Goal: Download file/media

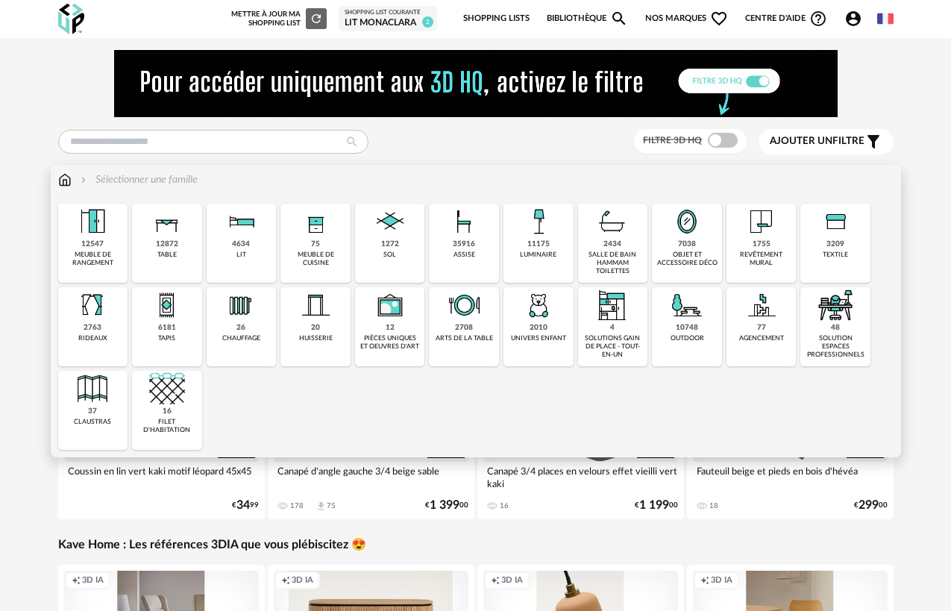
click at [765, 247] on div "1755" at bounding box center [762, 244] width 18 height 10
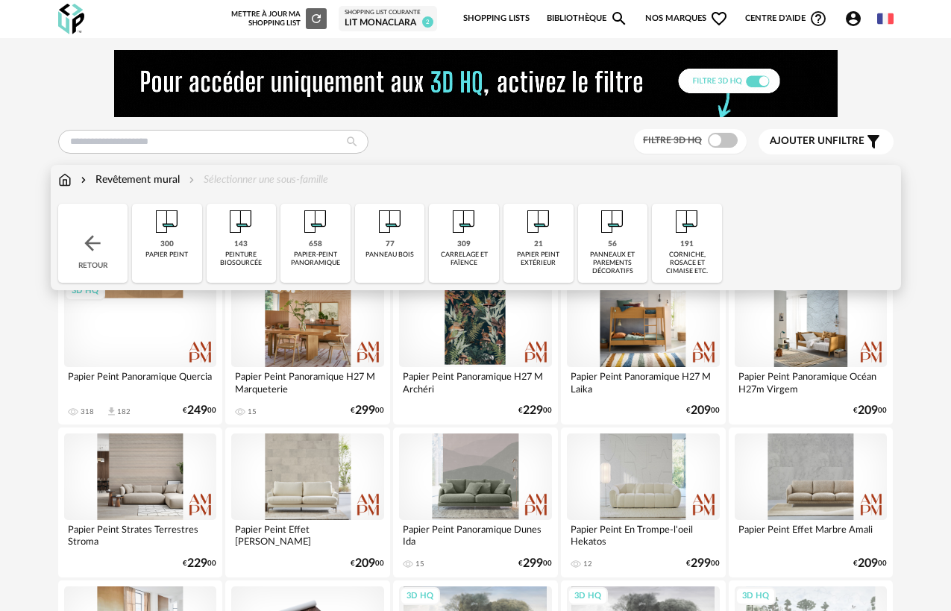
click at [89, 246] on img at bounding box center [93, 243] width 24 height 24
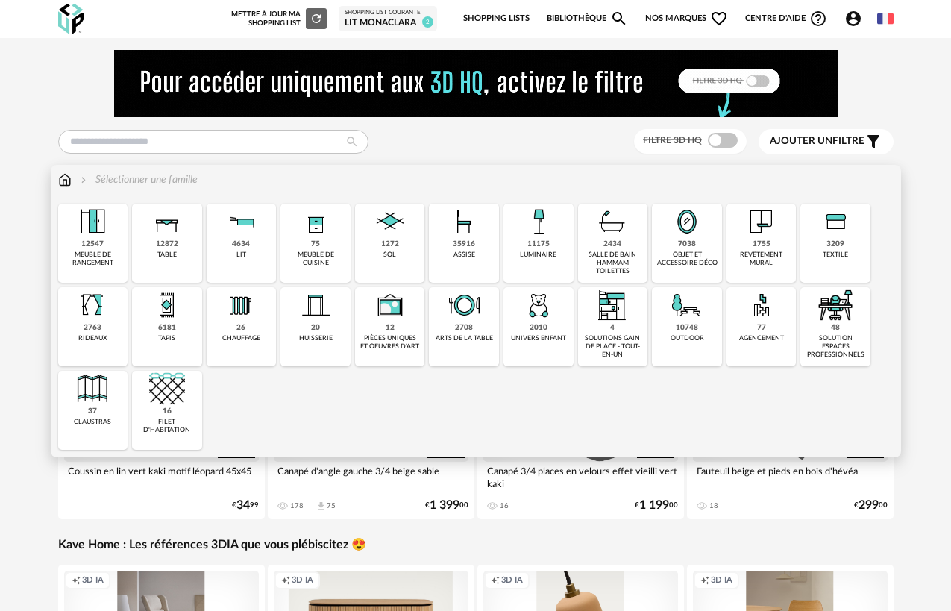
click at [821, 336] on div "solution espaces professionnels" at bounding box center [835, 346] width 61 height 25
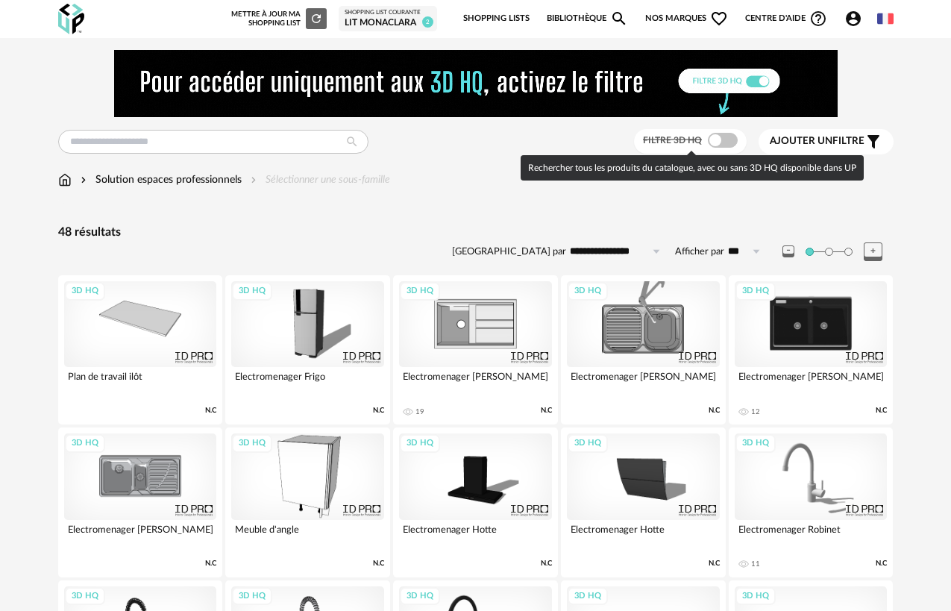
click at [718, 144] on span at bounding box center [723, 140] width 30 height 15
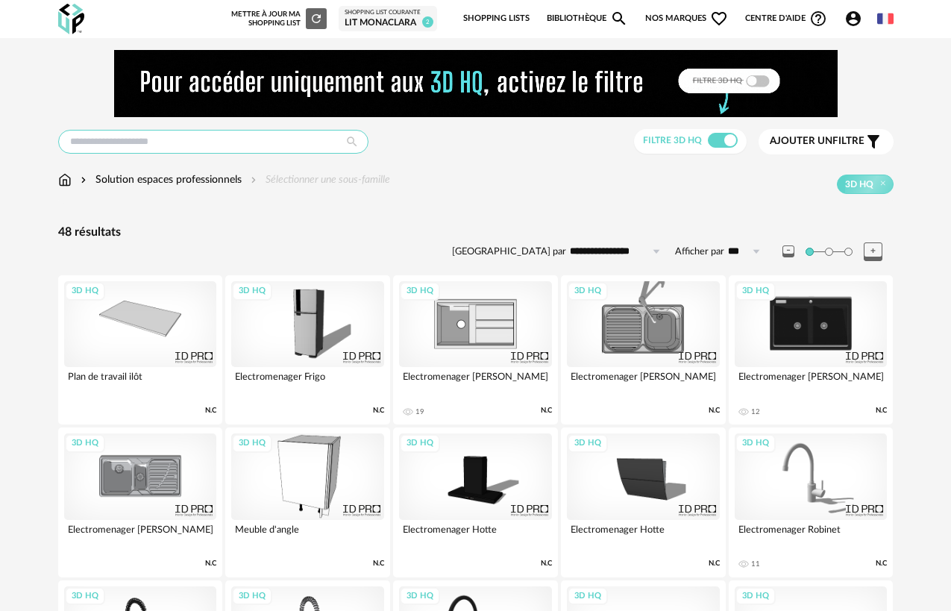
click at [269, 138] on input "text" at bounding box center [213, 142] width 310 height 24
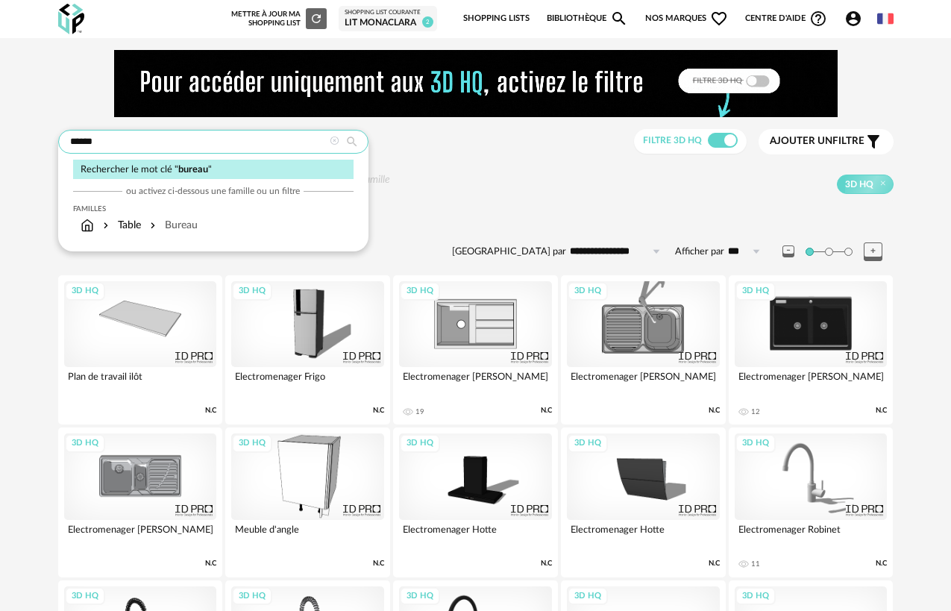
type input "******"
type input "**********"
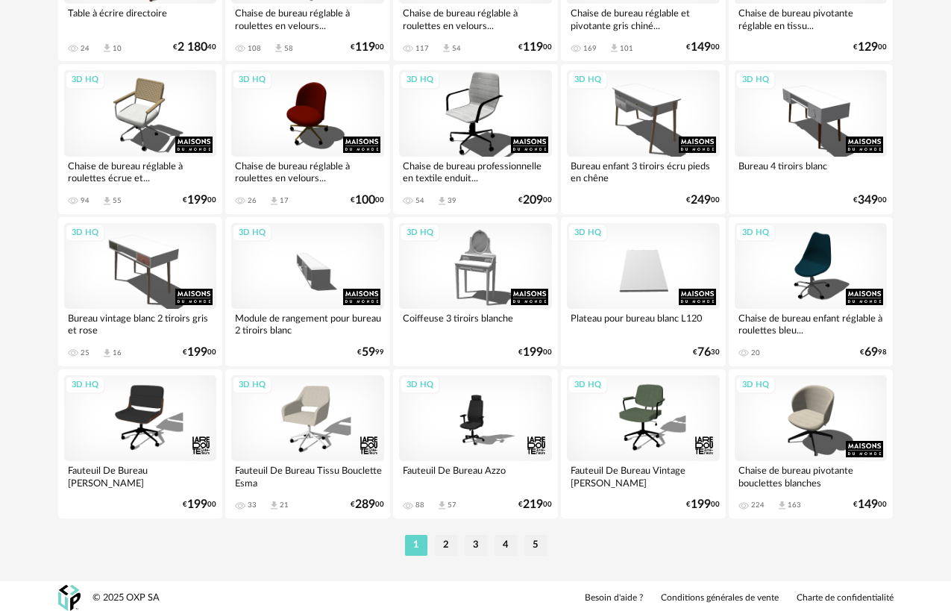
scroll to position [2804, 0]
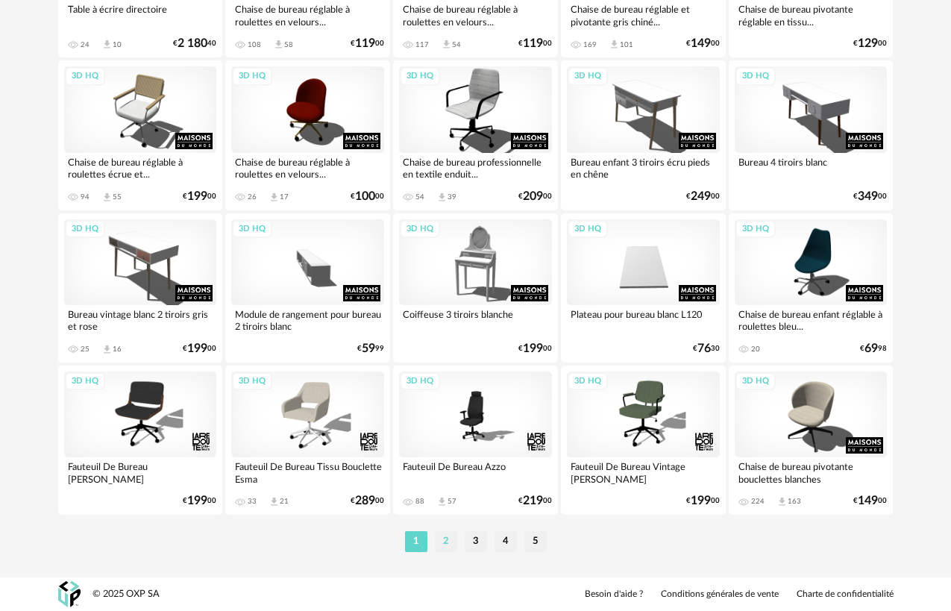
click at [445, 540] on li "2" at bounding box center [446, 541] width 22 height 21
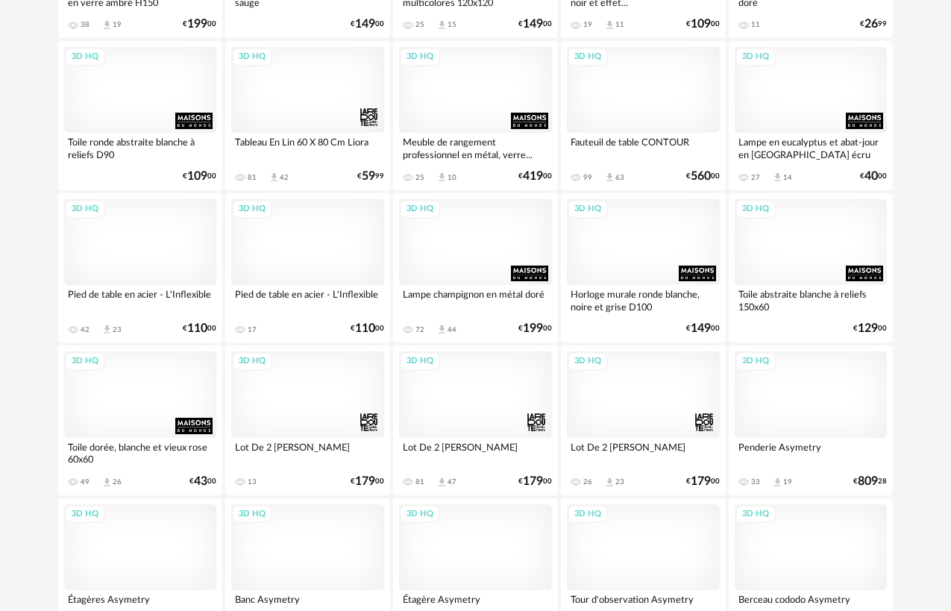
scroll to position [2804, 0]
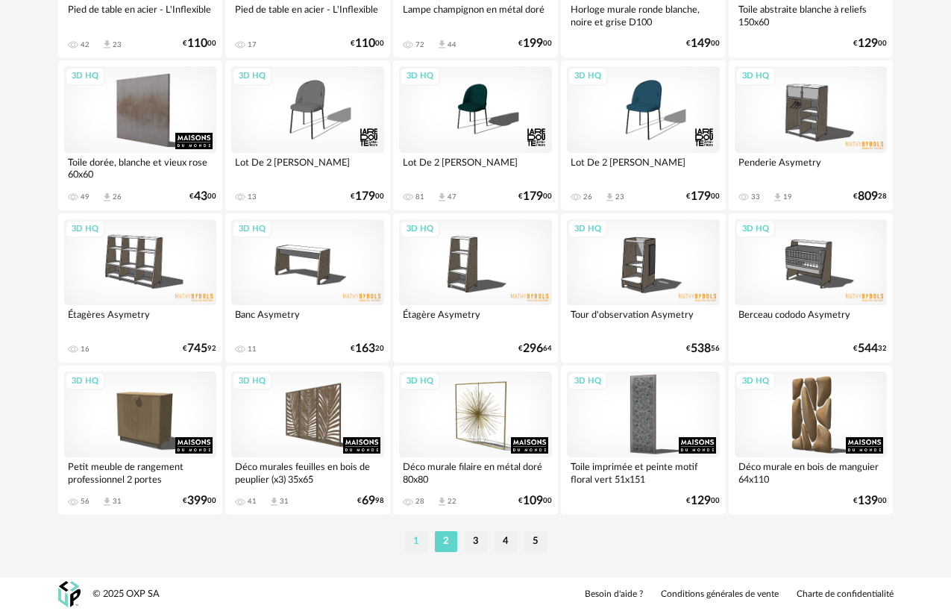
click at [416, 539] on li "1" at bounding box center [416, 541] width 22 height 21
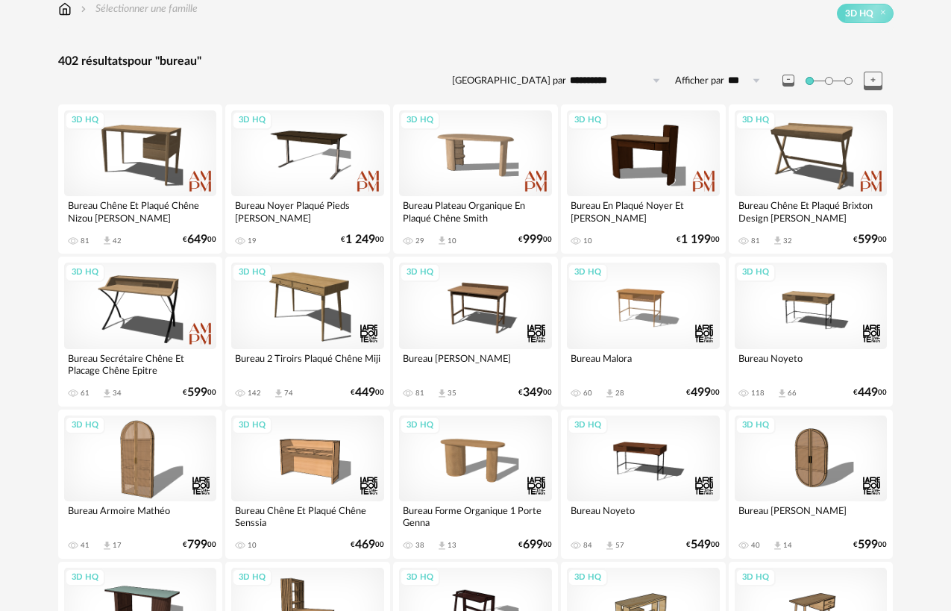
scroll to position [172, 0]
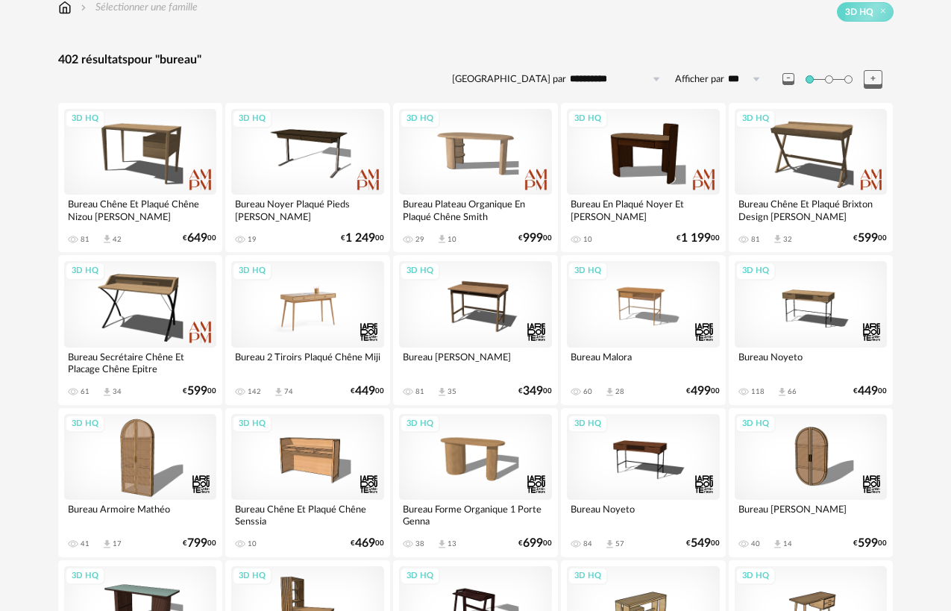
click at [305, 315] on div "3D HQ" at bounding box center [307, 304] width 153 height 86
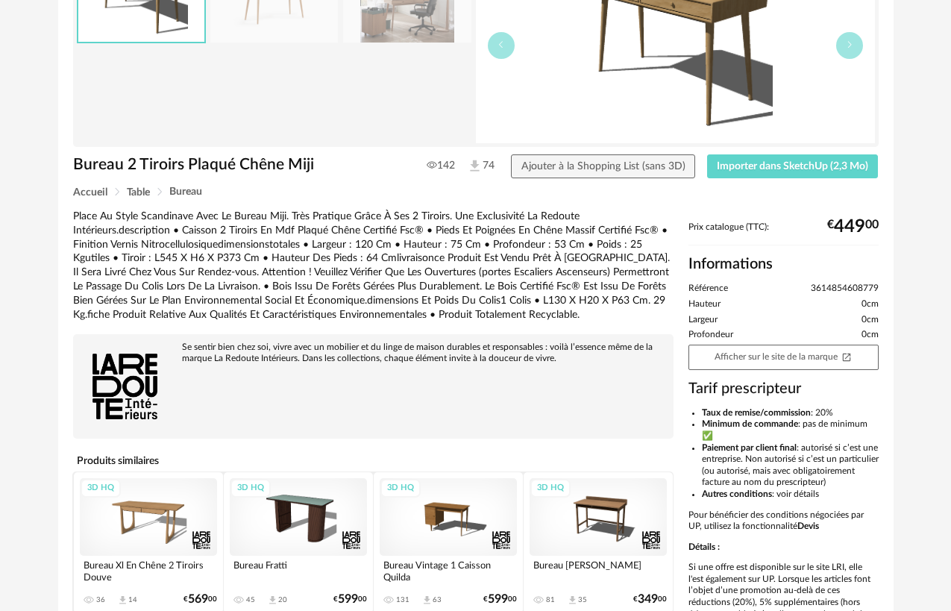
scroll to position [166, 0]
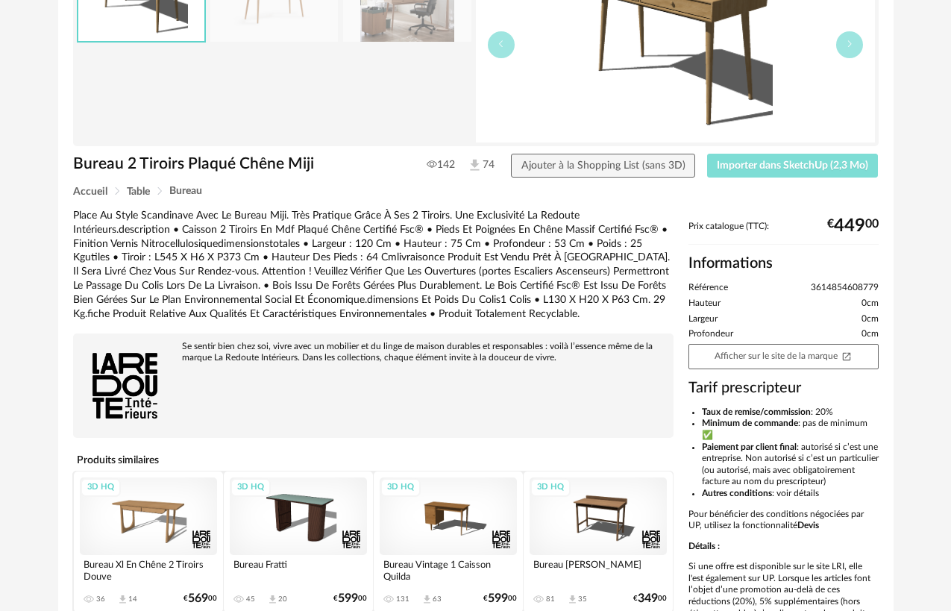
click at [801, 162] on span "Importer dans SketchUp (2,3 Mo)" at bounding box center [792, 165] width 151 height 10
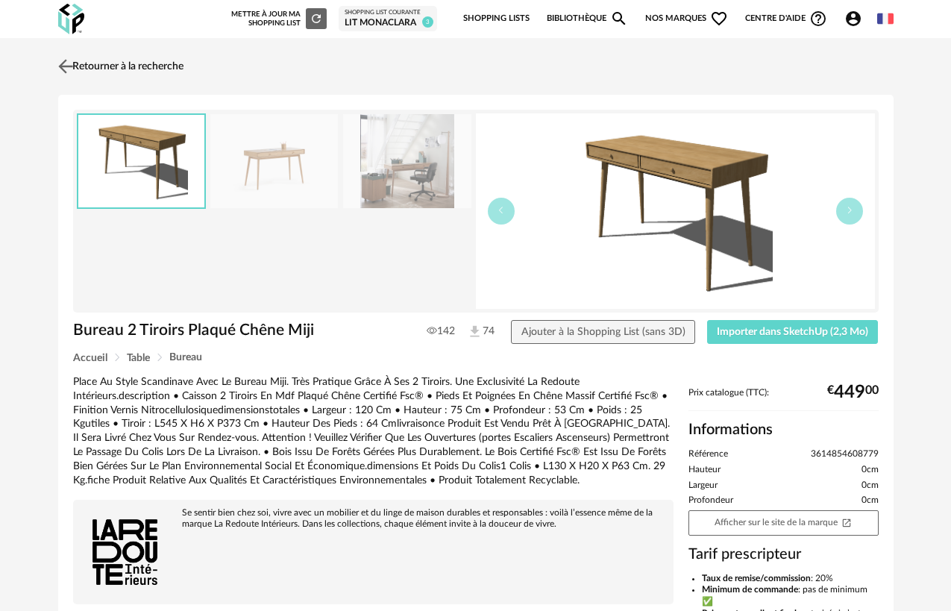
click at [63, 69] on img at bounding box center [65, 66] width 22 height 22
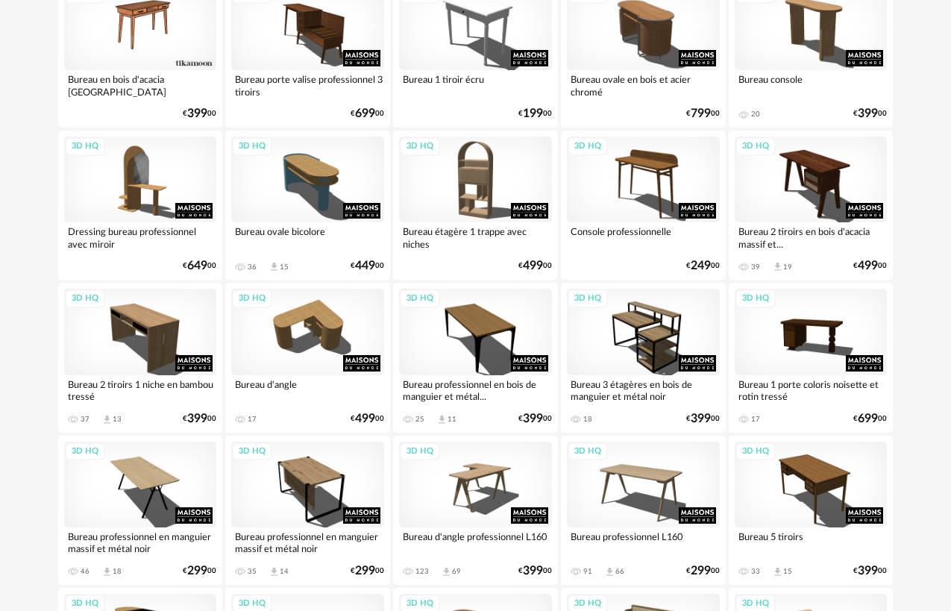
scroll to position [861, 0]
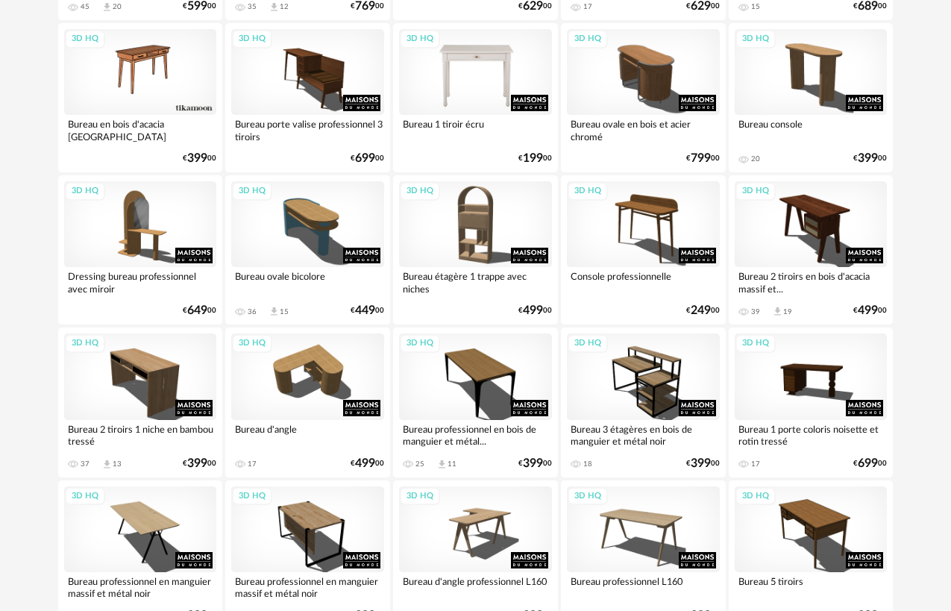
click at [489, 78] on div "3D HQ" at bounding box center [475, 72] width 153 height 86
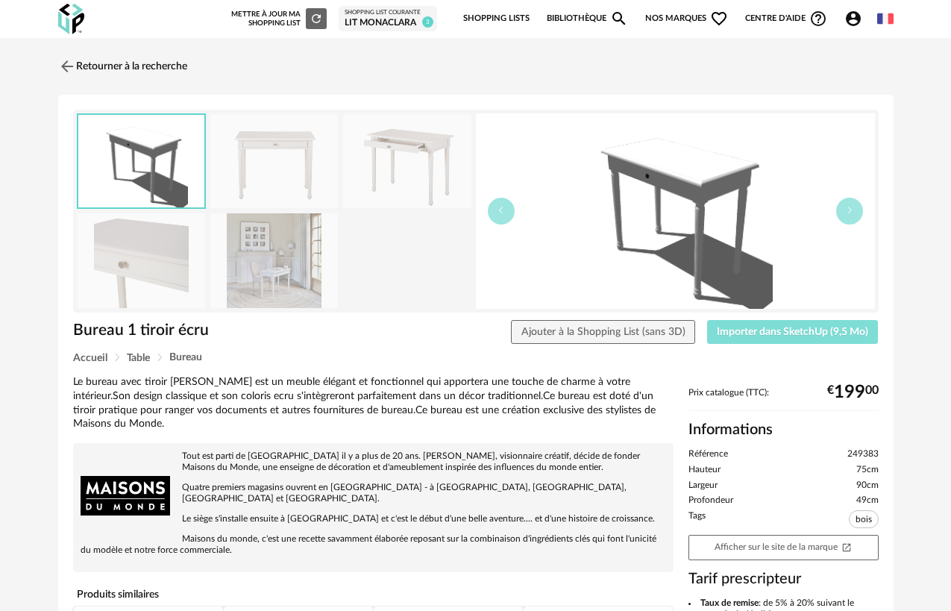
click at [759, 335] on span "Importer dans SketchUp (9,5 Mo)" at bounding box center [792, 332] width 151 height 10
click at [68, 63] on img at bounding box center [65, 66] width 22 height 22
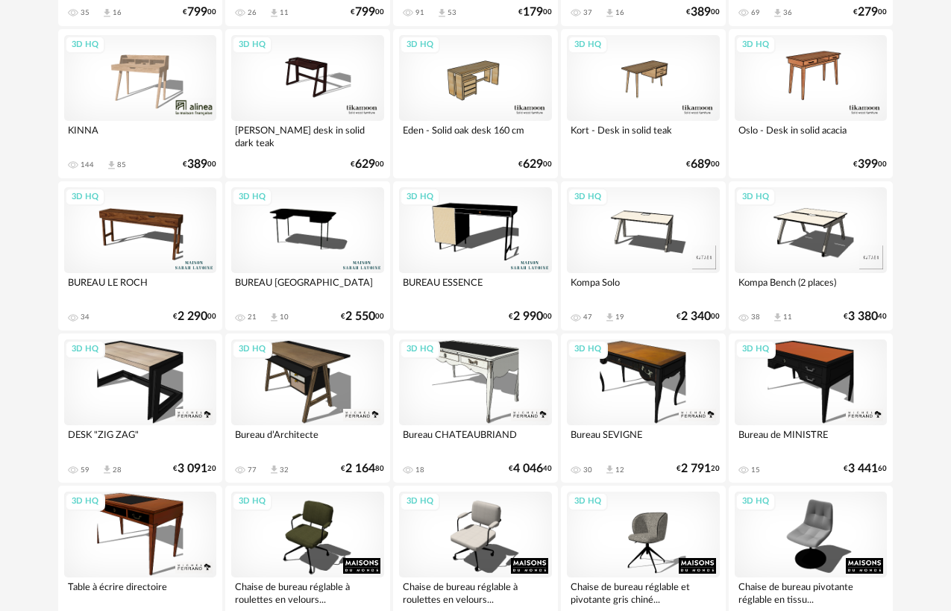
scroll to position [2255, 0]
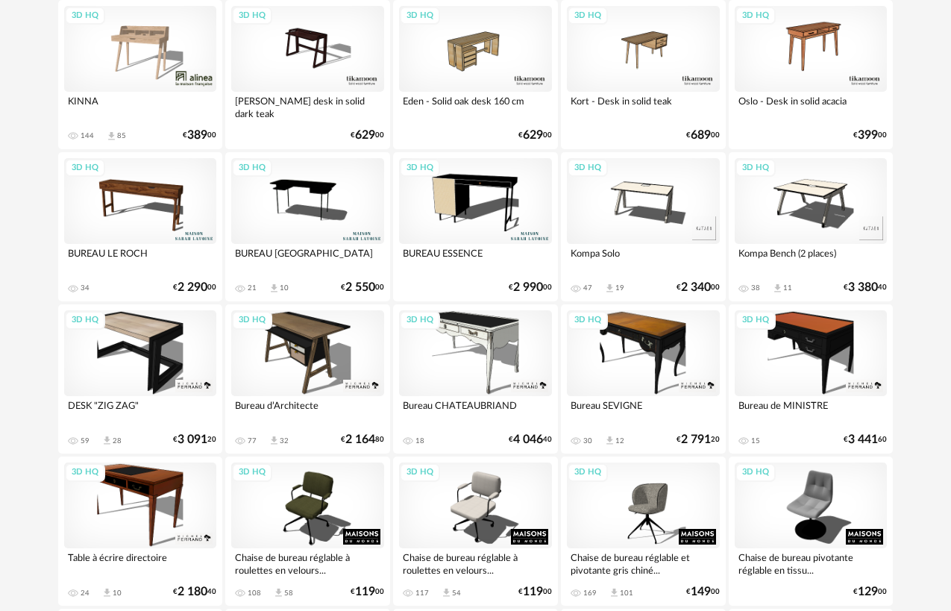
click at [478, 388] on div "3D HQ" at bounding box center [475, 353] width 153 height 86
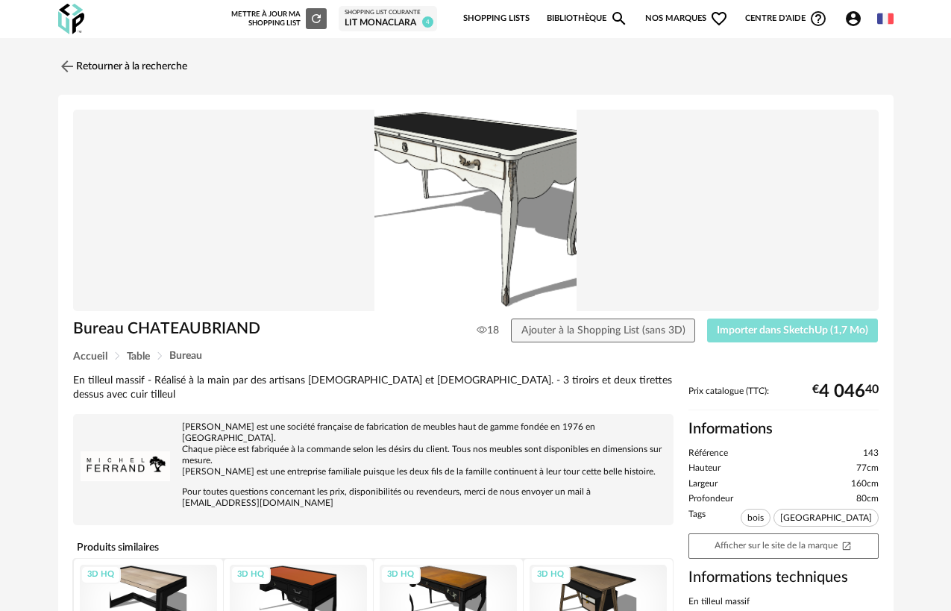
click at [826, 333] on span "Importer dans SketchUp (1,7 Mo)" at bounding box center [792, 330] width 151 height 10
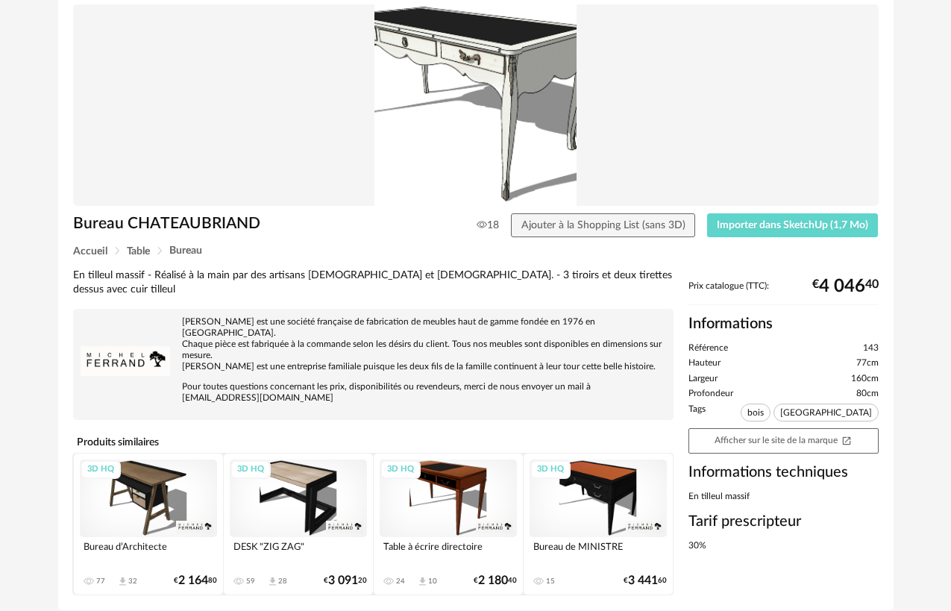
scroll to position [140, 0]
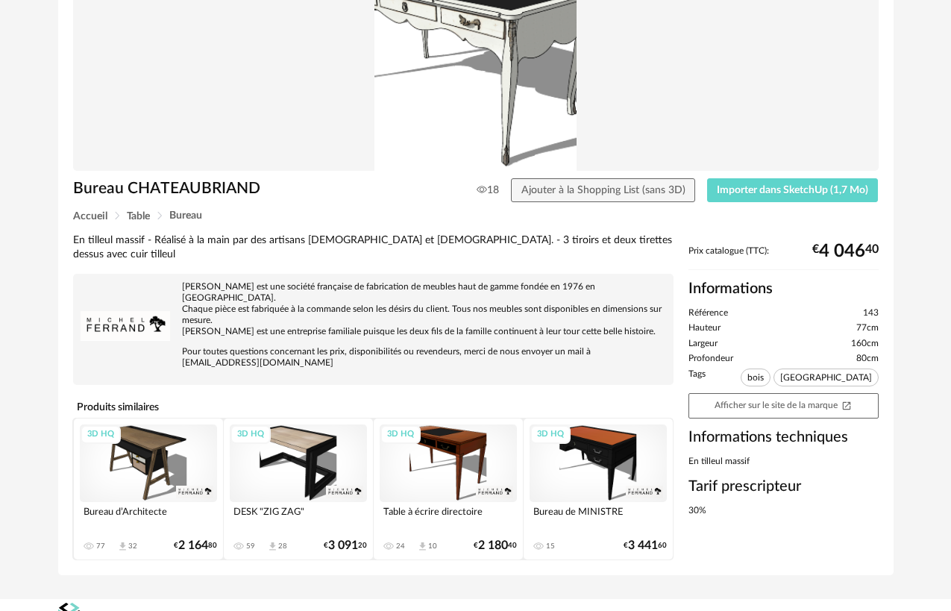
click at [128, 21] on img at bounding box center [476, 69] width 806 height 201
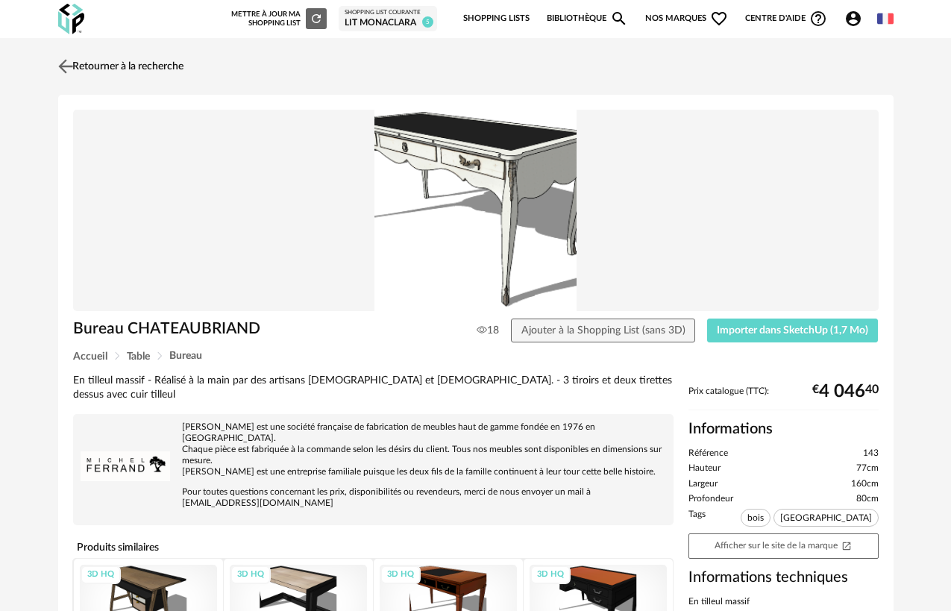
click at [65, 72] on img at bounding box center [65, 66] width 22 height 22
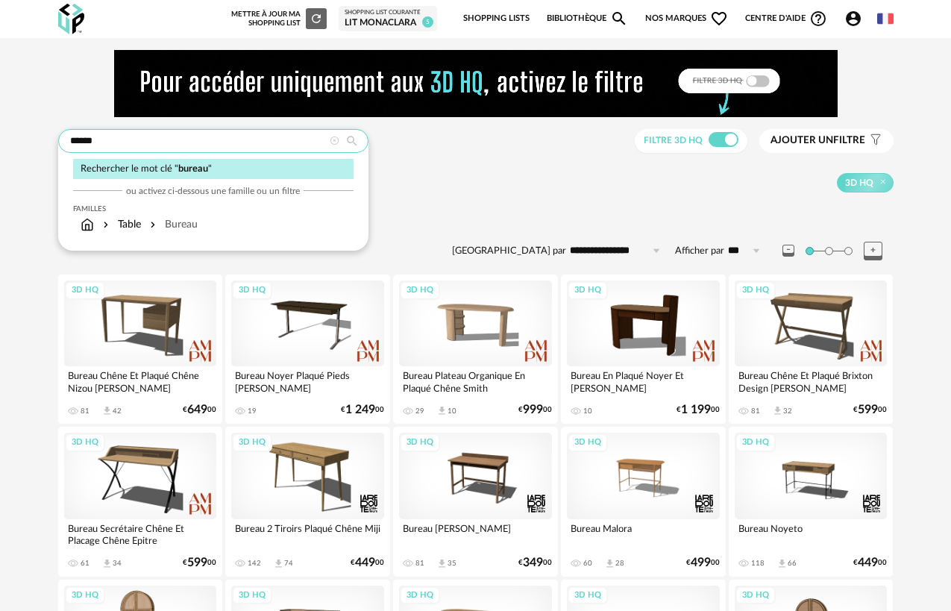
drag, startPoint x: 186, startPoint y: 139, endPoint x: 19, endPoint y: 136, distance: 166.4
type input "**********"
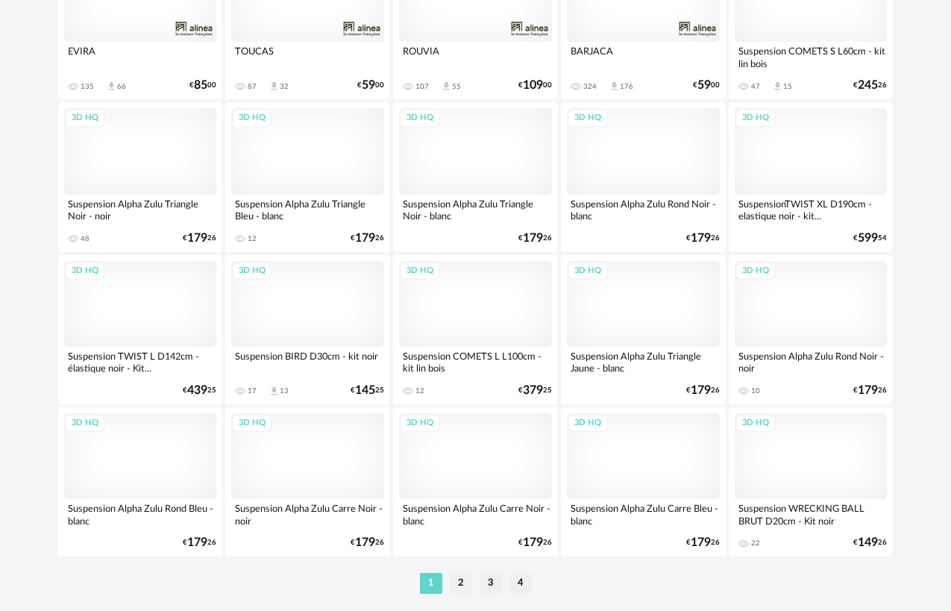
scroll to position [2804, 0]
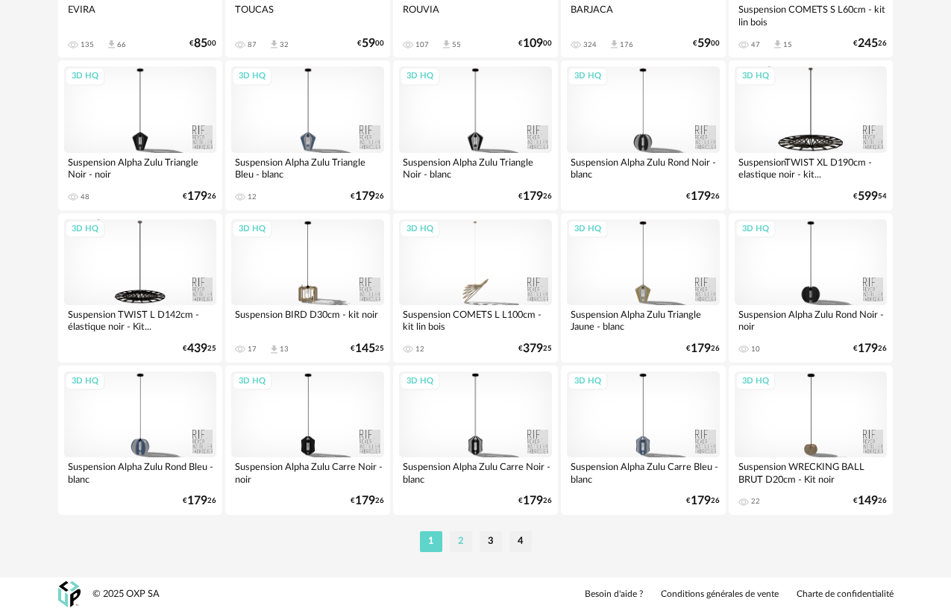
click at [461, 540] on li "2" at bounding box center [461, 541] width 22 height 21
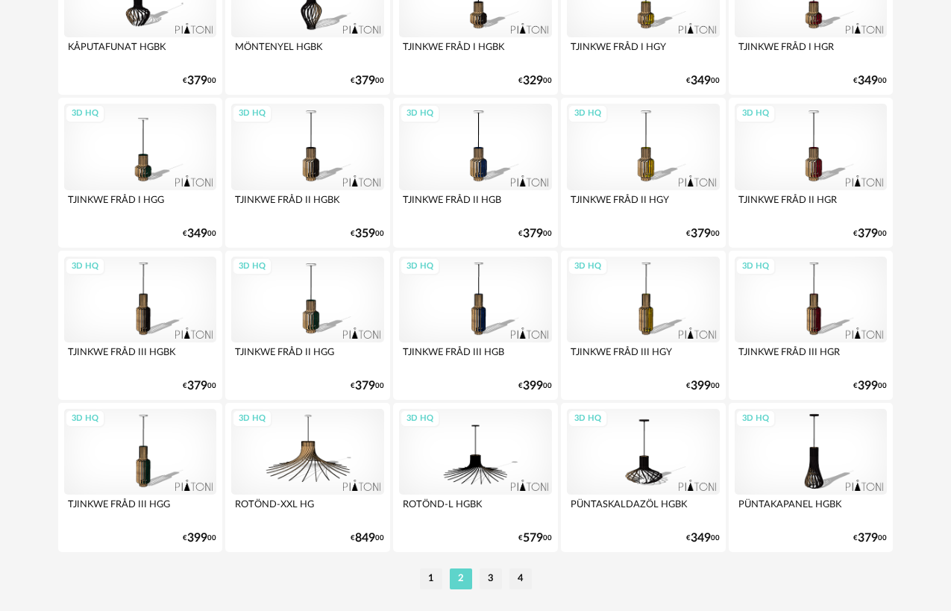
scroll to position [2804, 0]
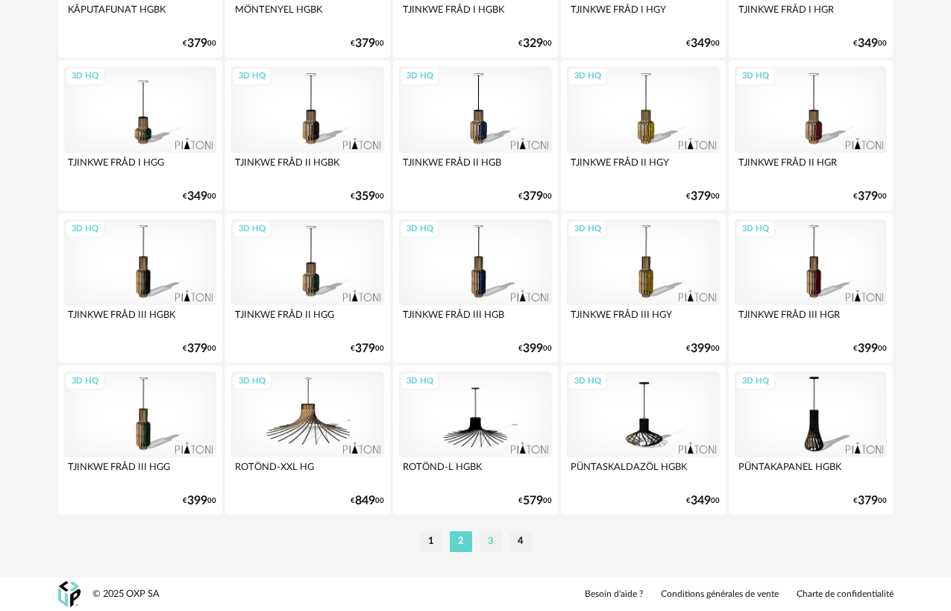
click at [490, 544] on li "3" at bounding box center [491, 541] width 22 height 21
